Goal: Information Seeking & Learning: Learn about a topic

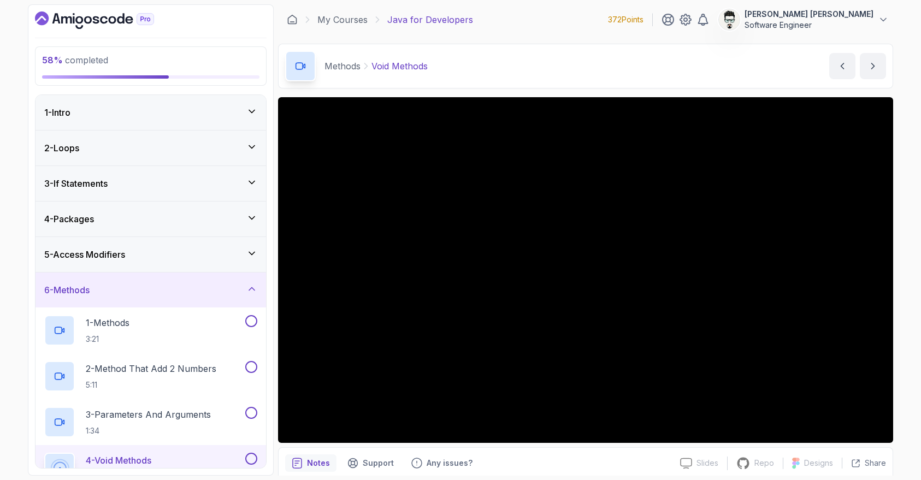
scroll to position [668, 0]
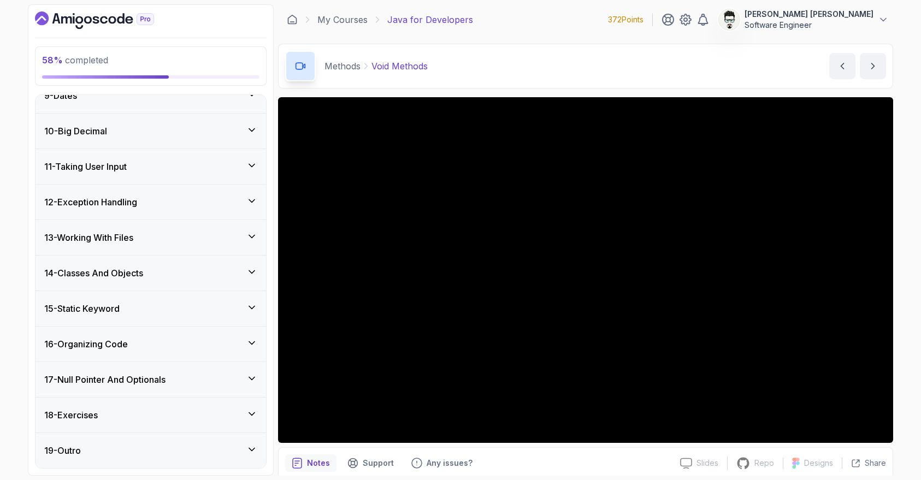
click at [133, 415] on div "18 - Exercises" at bounding box center [150, 415] width 213 height 13
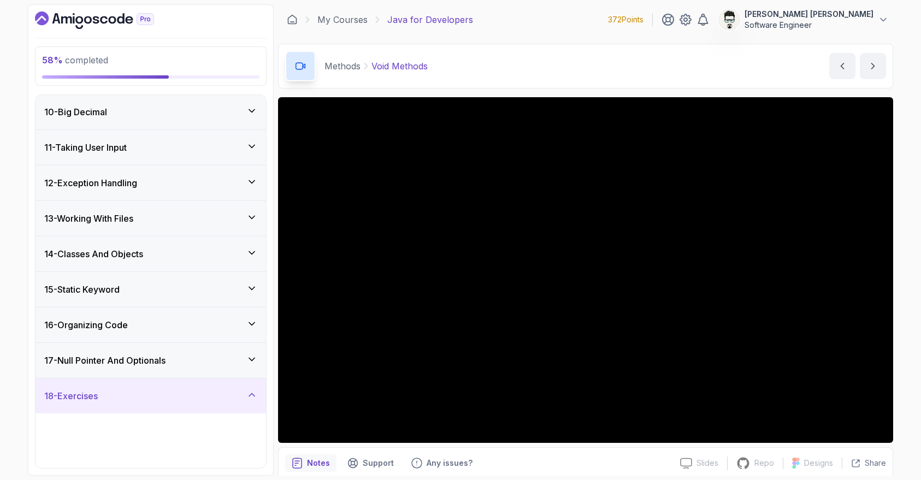
scroll to position [301, 0]
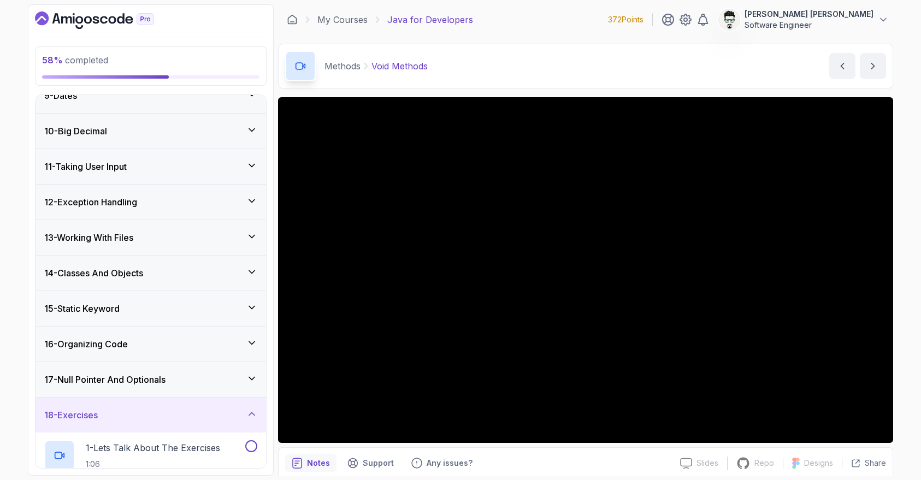
click at [133, 415] on div "18 - Exercises" at bounding box center [150, 415] width 213 height 13
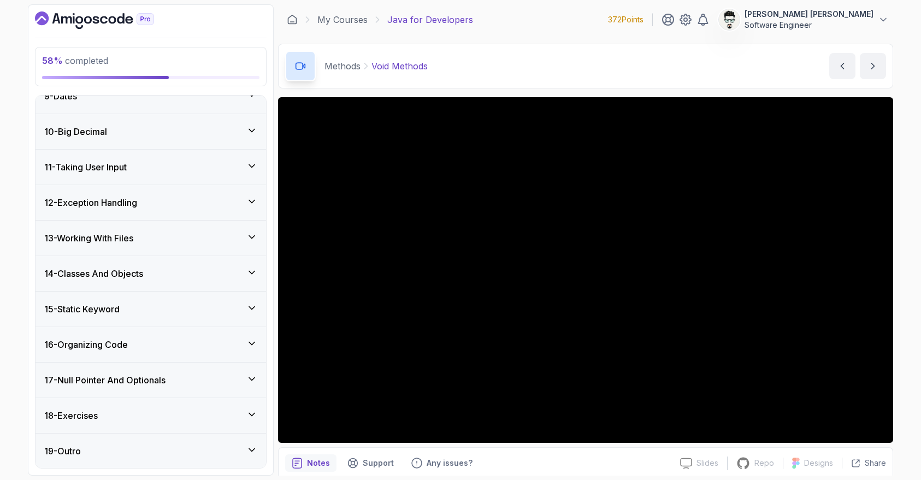
click at [133, 415] on div "18 - Exercises" at bounding box center [150, 415] width 213 height 13
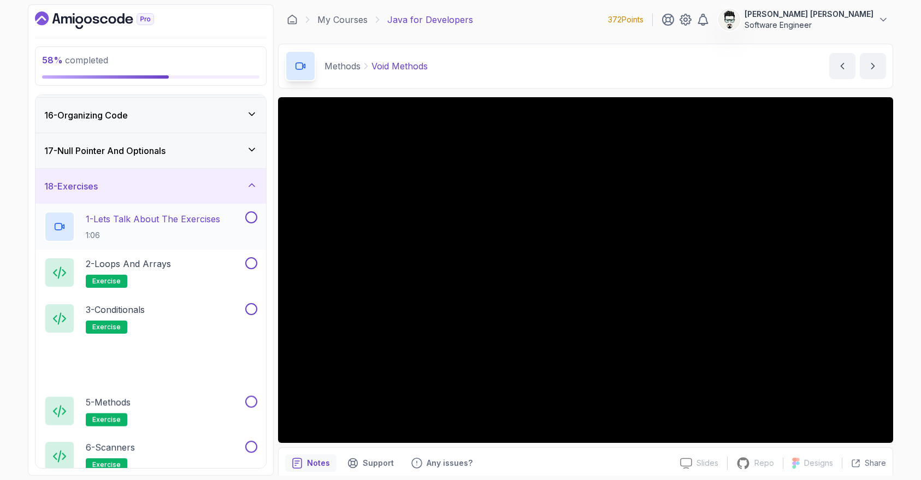
scroll to position [897, 0]
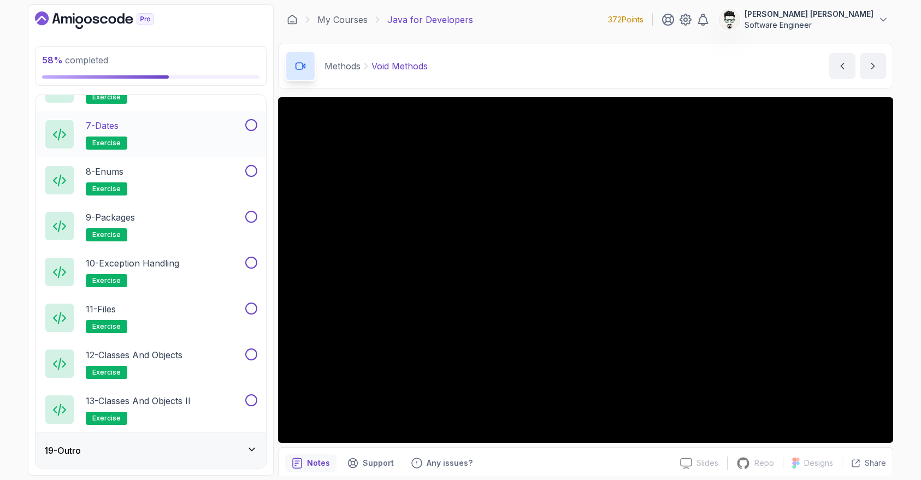
click at [153, 135] on div "7 - Dates exercise" at bounding box center [143, 134] width 199 height 31
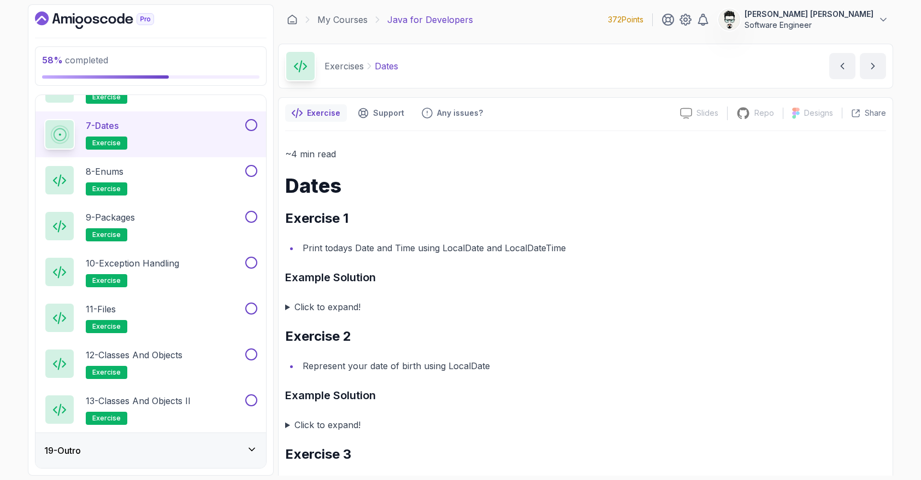
click at [294, 249] on ul "Print todays Date and Time using LocalDate and LocalDateTime" at bounding box center [585, 247] width 601 height 15
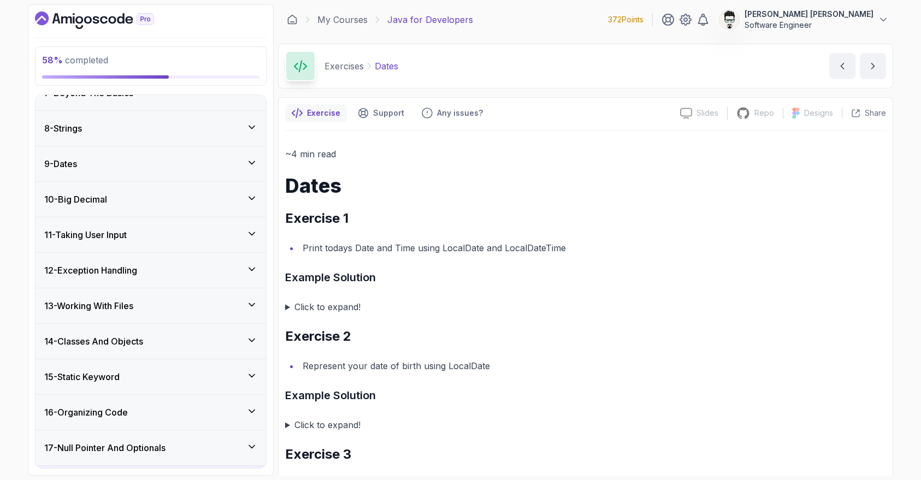
scroll to position [146, 0]
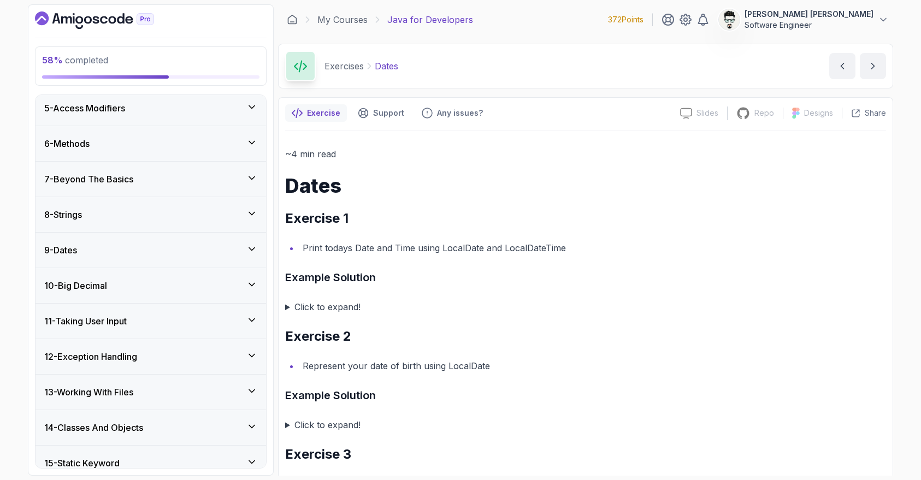
click at [145, 245] on div "9 - Dates" at bounding box center [150, 250] width 213 height 13
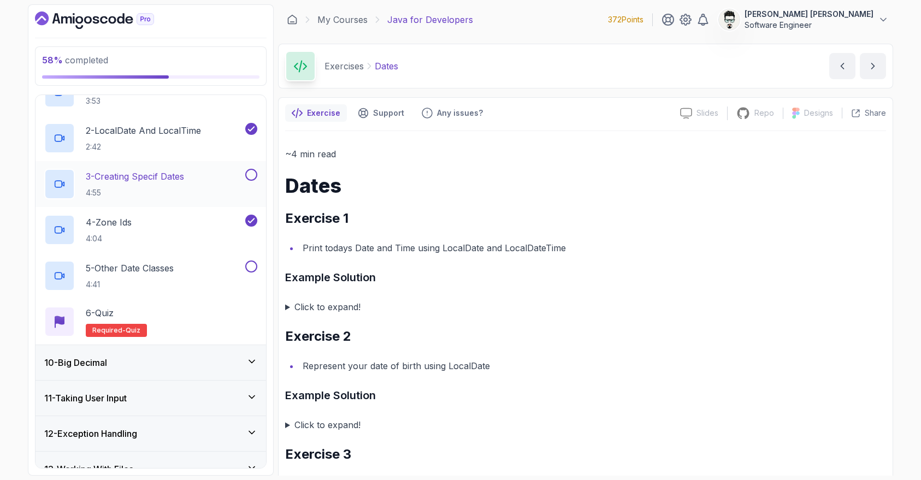
scroll to position [283, 0]
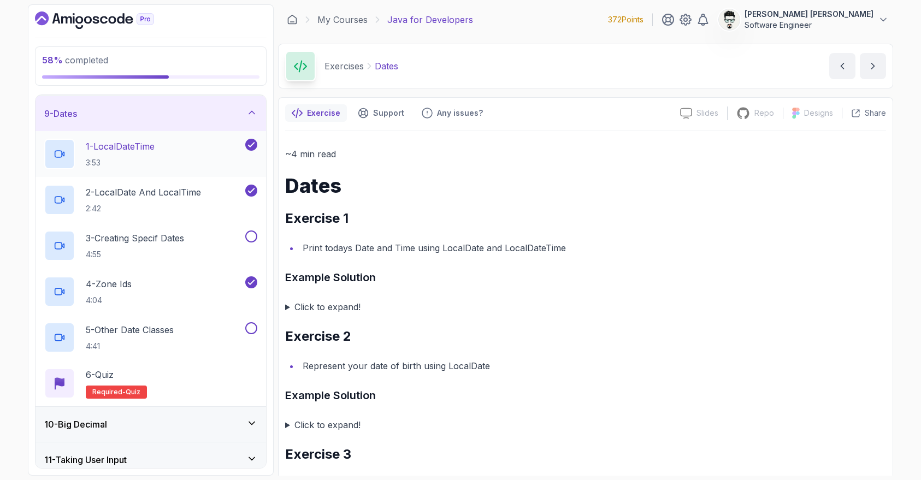
click at [155, 148] on p "1 - LocalDateTime" at bounding box center [120, 146] width 69 height 13
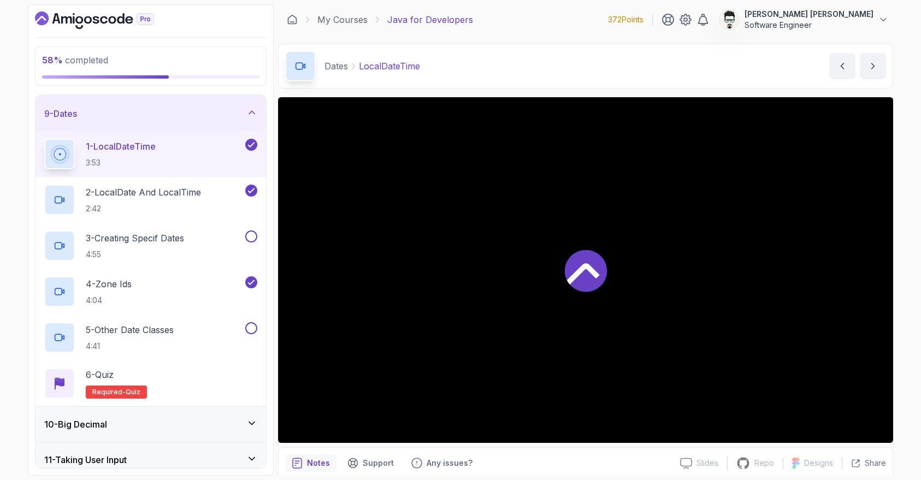
click at [430, 204] on div at bounding box center [585, 270] width 615 height 346
click at [147, 163] on p "3:53" at bounding box center [121, 162] width 70 height 11
click at [153, 188] on p "2 - LocalDate And LocalTime" at bounding box center [143, 192] width 115 height 13
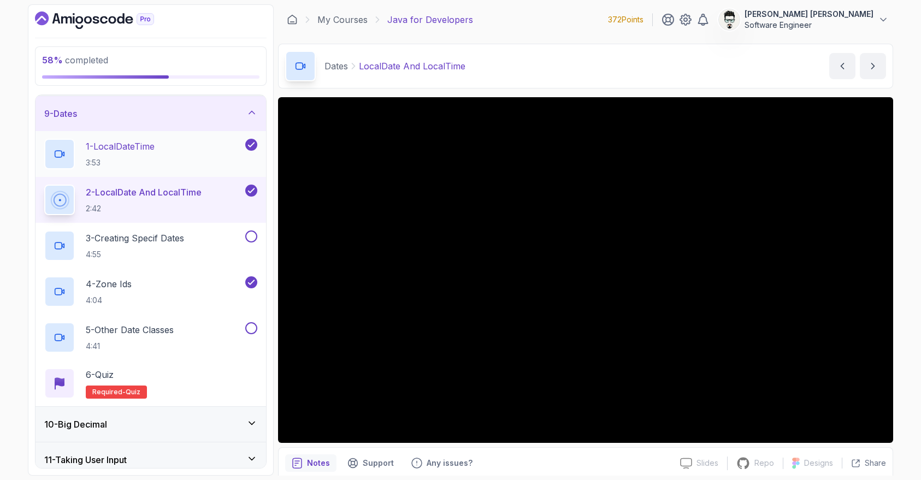
click at [172, 161] on div "1 - LocalDateTime 3:53" at bounding box center [143, 154] width 199 height 31
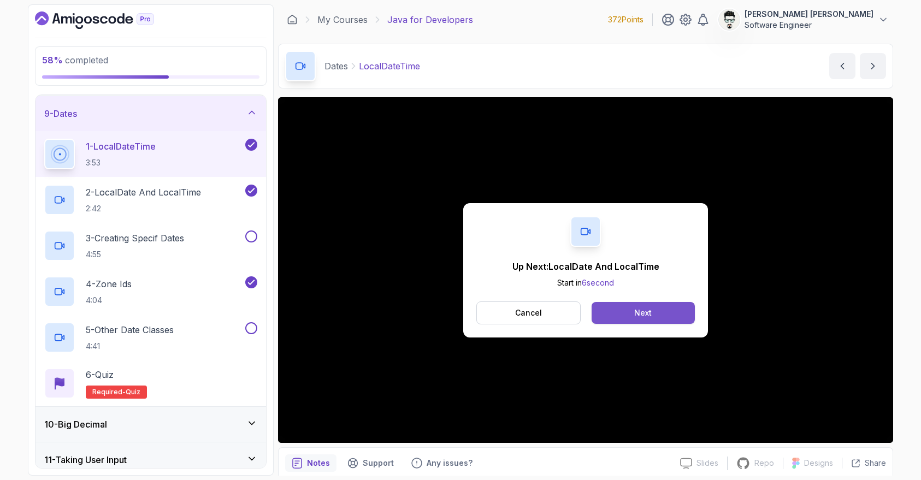
click at [622, 304] on button "Next" at bounding box center [643, 313] width 103 height 22
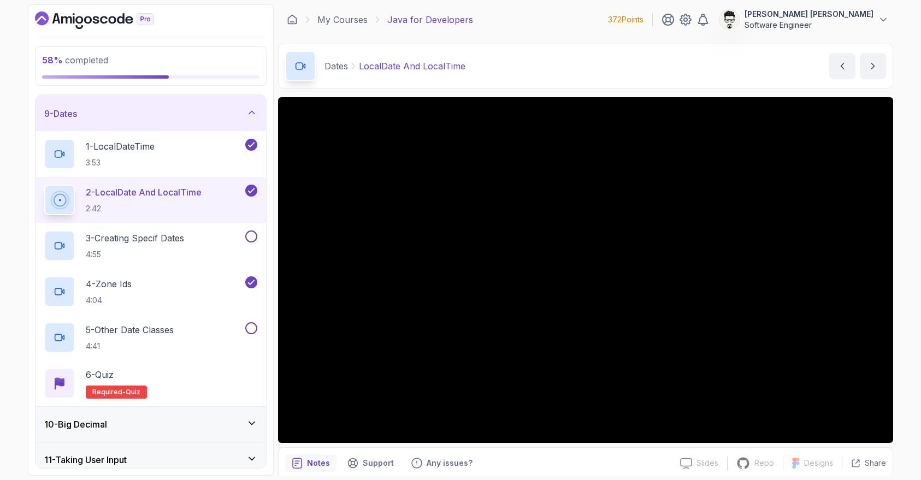
scroll to position [283, 0]
click at [126, 144] on p "1 - LocalDateTime" at bounding box center [120, 146] width 69 height 13
